Goal: Navigation & Orientation: Understand site structure

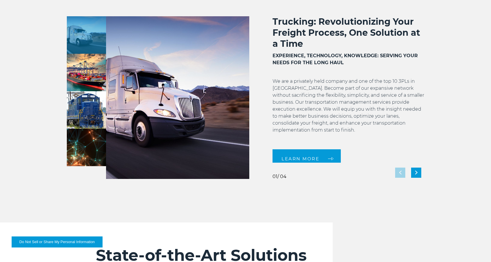
scroll to position [493, 0]
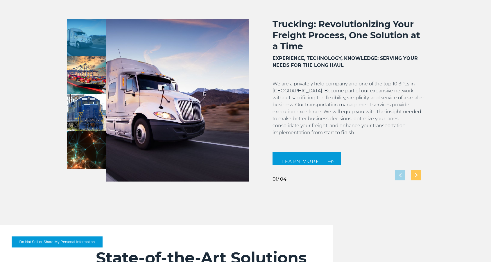
click at [417, 175] on img "Next slide" at bounding box center [416, 175] width 2 height 4
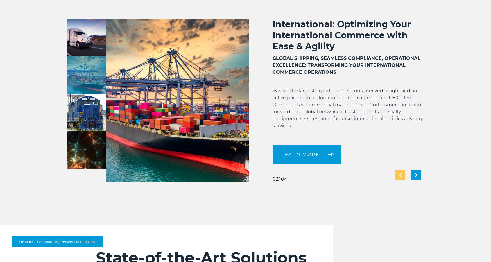
click at [399, 175] on img "Previous slide" at bounding box center [400, 175] width 2 height 4
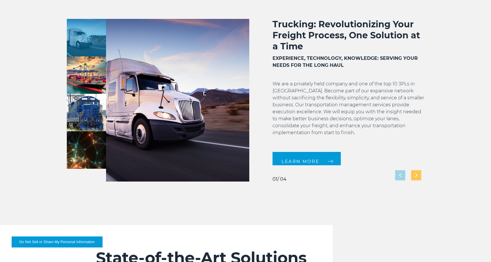
click at [416, 175] on img "Next slide" at bounding box center [416, 175] width 2 height 4
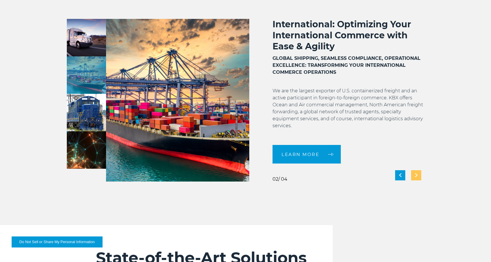
click at [416, 175] on img "Next slide" at bounding box center [416, 175] width 2 height 4
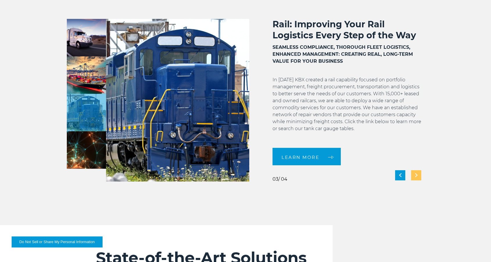
click at [416, 175] on img "Next slide" at bounding box center [416, 175] width 2 height 4
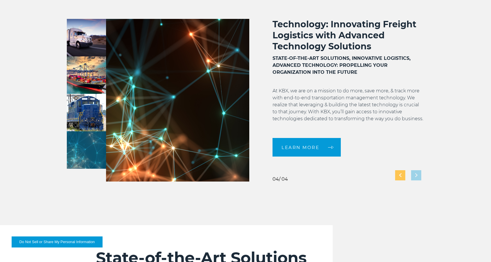
click at [398, 175] on div "Previous slide" at bounding box center [400, 175] width 10 height 10
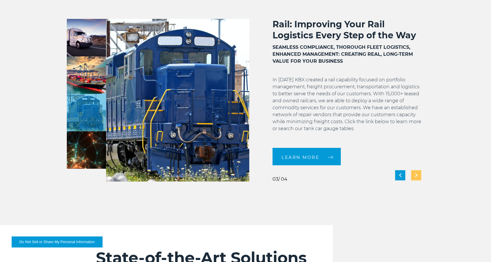
click at [416, 176] on img "Next slide" at bounding box center [416, 175] width 2 height 4
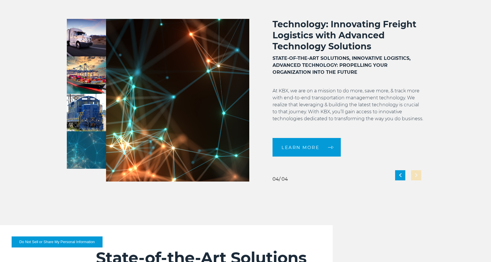
click at [416, 176] on div "Technology: Innovating Freight Logistics with Advanced Technology Solutions STA…" at bounding box center [336, 100] width 175 height 163
click at [398, 177] on div "Previous slide" at bounding box center [400, 175] width 10 height 10
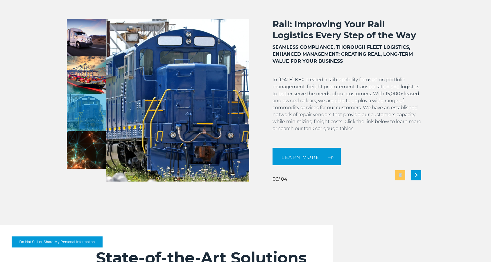
click at [398, 177] on div "Previous slide" at bounding box center [400, 175] width 10 height 10
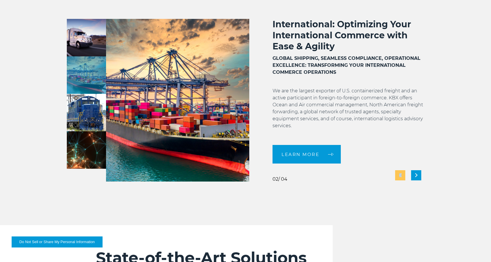
click at [398, 177] on div "Previous slide" at bounding box center [400, 175] width 10 height 10
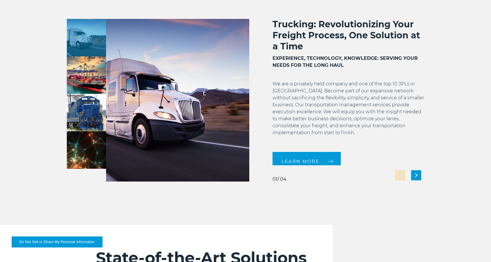
click at [398, 177] on div "Trucking: Revolutionizing Your Freight Process, One Solution at a Time EXPERIEN…" at bounding box center [336, 100] width 175 height 163
click at [417, 175] on div "Next slide" at bounding box center [416, 175] width 10 height 10
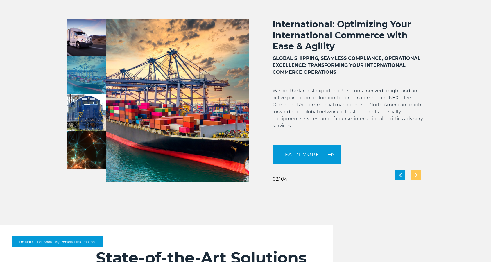
click at [417, 175] on div "Next slide" at bounding box center [416, 175] width 10 height 10
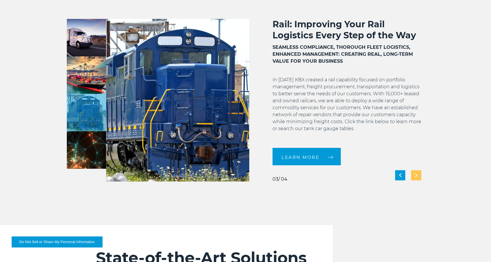
click at [417, 175] on div "Next slide" at bounding box center [416, 175] width 10 height 10
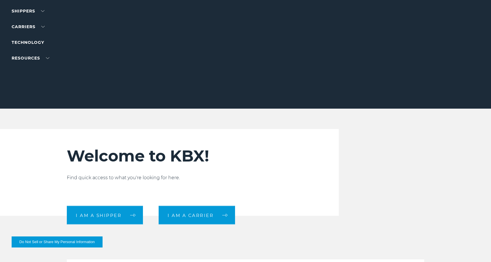
scroll to position [0, 0]
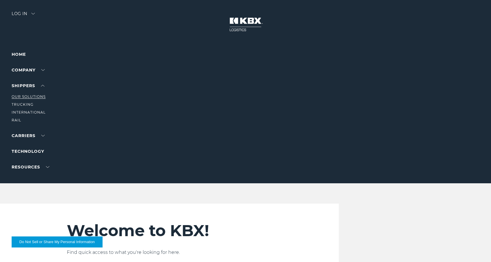
click at [19, 97] on link "Our Solutions" at bounding box center [29, 96] width 34 height 4
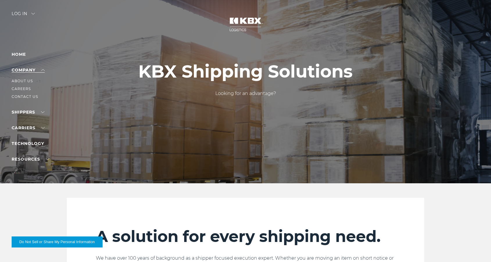
click at [31, 68] on link "Company" at bounding box center [28, 69] width 33 height 5
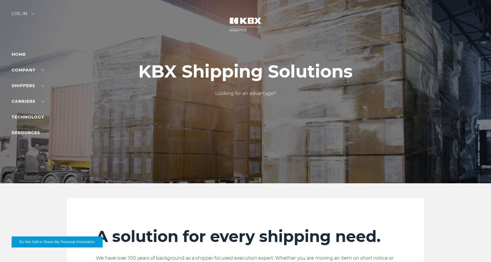
click at [238, 27] on img at bounding box center [246, 25] width 44 height 26
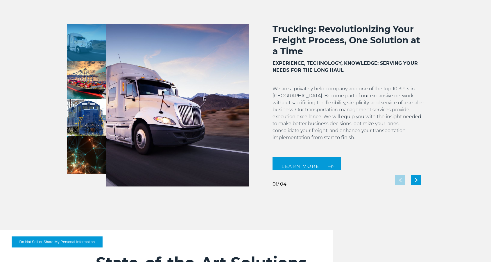
scroll to position [488, 0]
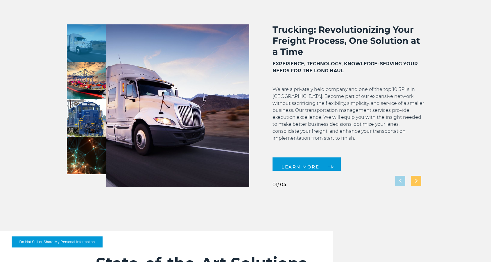
click at [417, 181] on img "Next slide" at bounding box center [416, 181] width 2 height 4
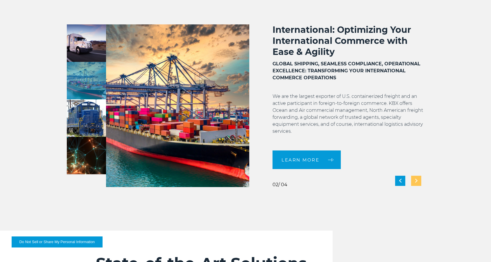
click at [417, 181] on img "Next slide" at bounding box center [416, 181] width 2 height 4
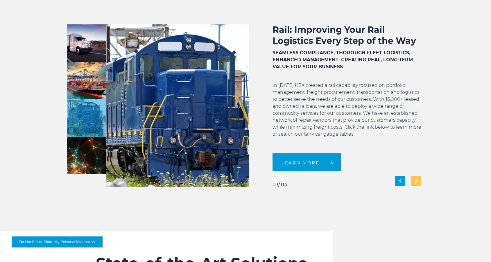
click at [417, 181] on img "Next slide" at bounding box center [416, 181] width 2 height 4
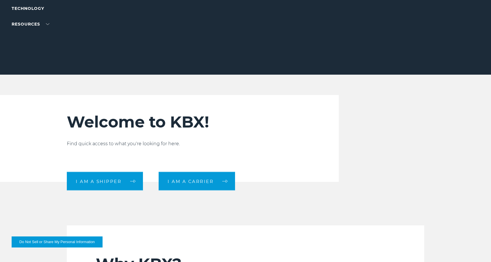
scroll to position [127, 0]
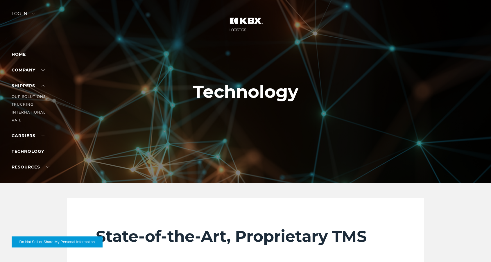
click at [30, 107] on li "Trucking" at bounding box center [37, 104] width 51 height 6
click at [31, 103] on link "Trucking" at bounding box center [23, 104] width 22 height 4
